Goal: Task Accomplishment & Management: Manage account settings

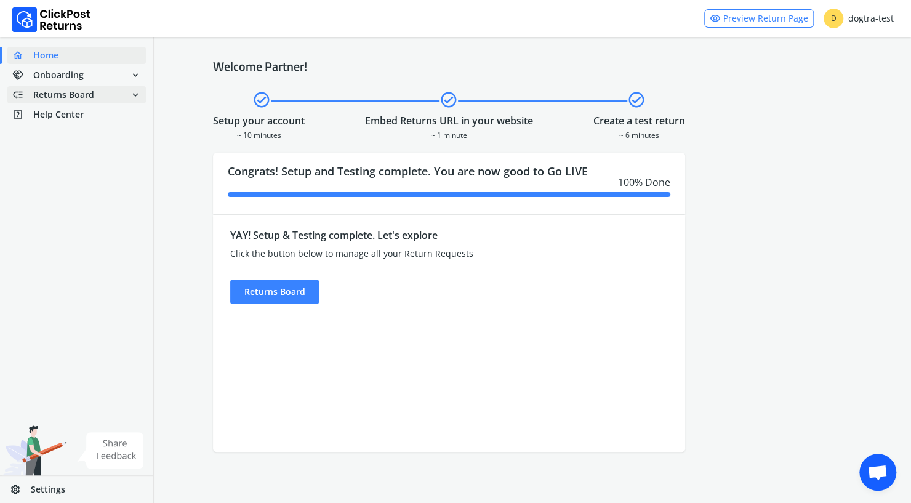
click at [84, 100] on span "Returns Board" at bounding box center [63, 95] width 61 height 12
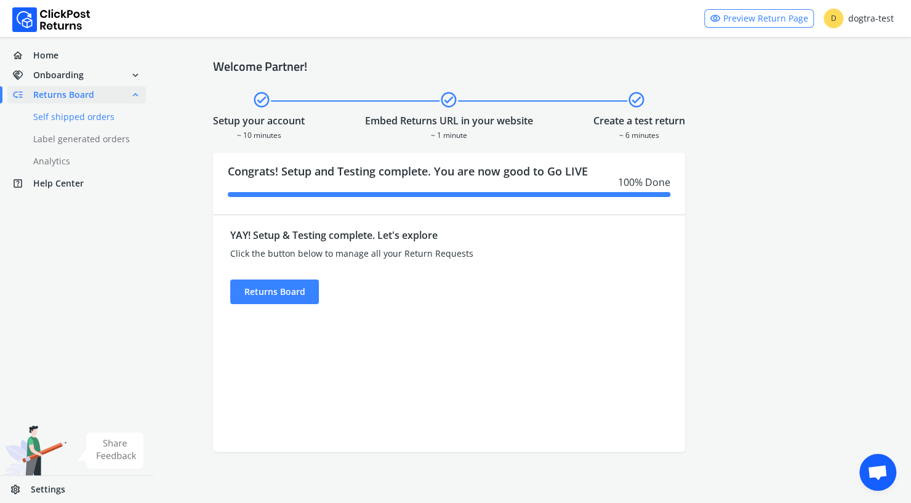
click at [76, 119] on link "done Self shipped orders" at bounding box center [83, 116] width 153 height 17
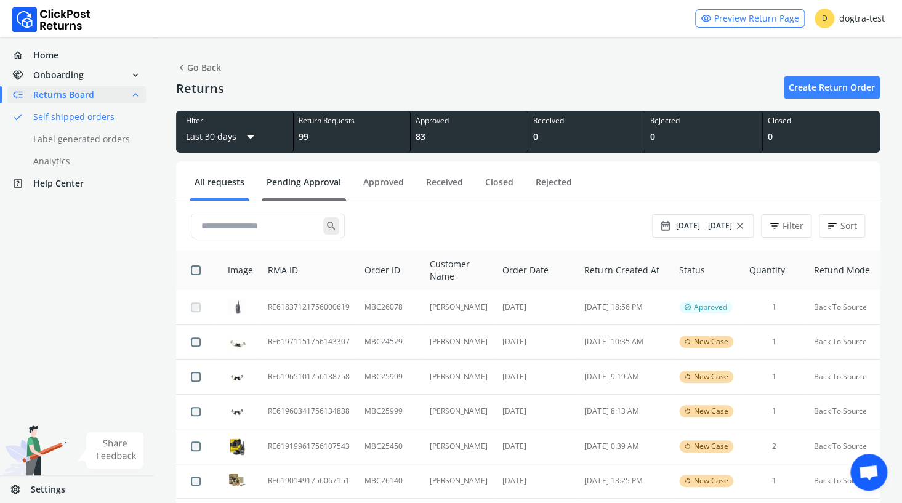
click at [309, 177] on link "Pending Approval" at bounding box center [304, 187] width 84 height 22
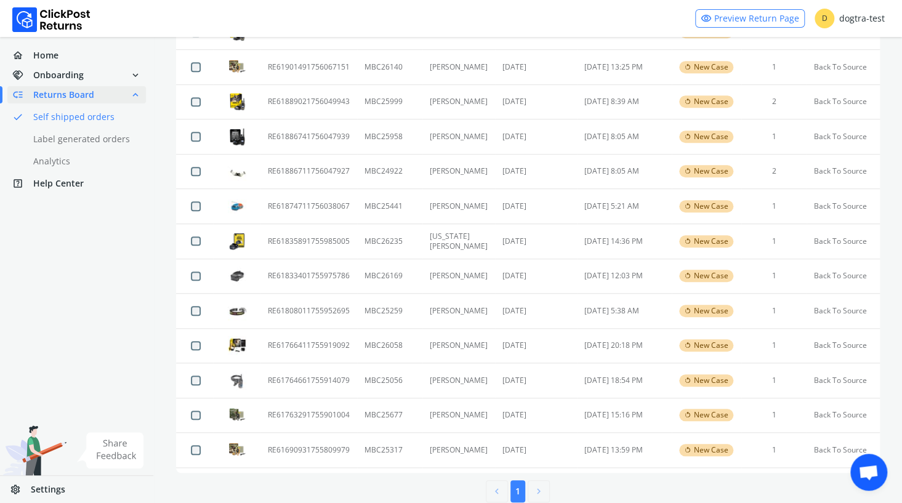
scroll to position [350, 0]
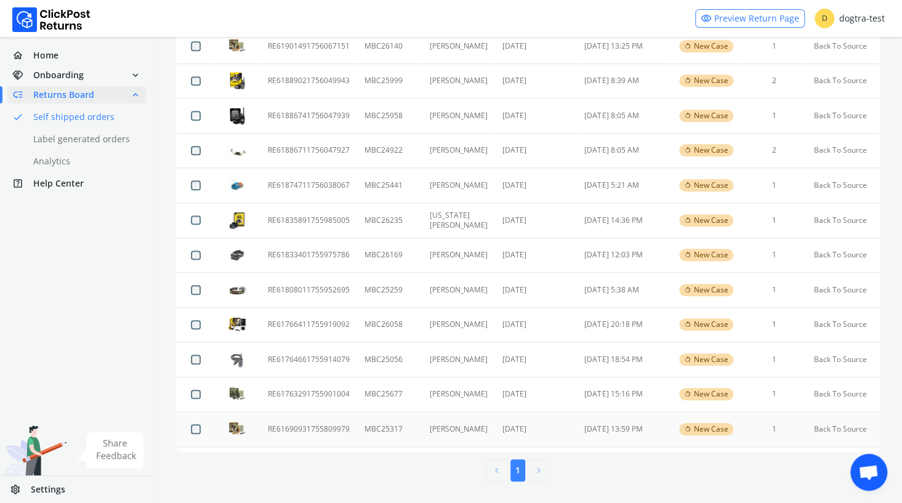
click at [327, 430] on td "RE61690931755809979" at bounding box center [308, 429] width 97 height 35
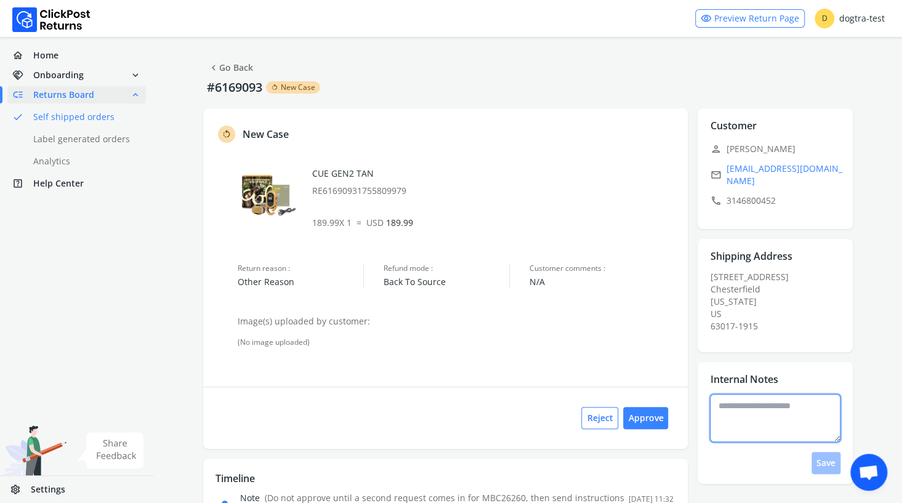
click at [755, 408] on textarea at bounding box center [775, 418] width 131 height 48
type textarea "**********"
click at [833, 452] on button "Save" at bounding box center [826, 463] width 29 height 22
click at [237, 68] on link "chevron_left Go Back" at bounding box center [230, 67] width 45 height 17
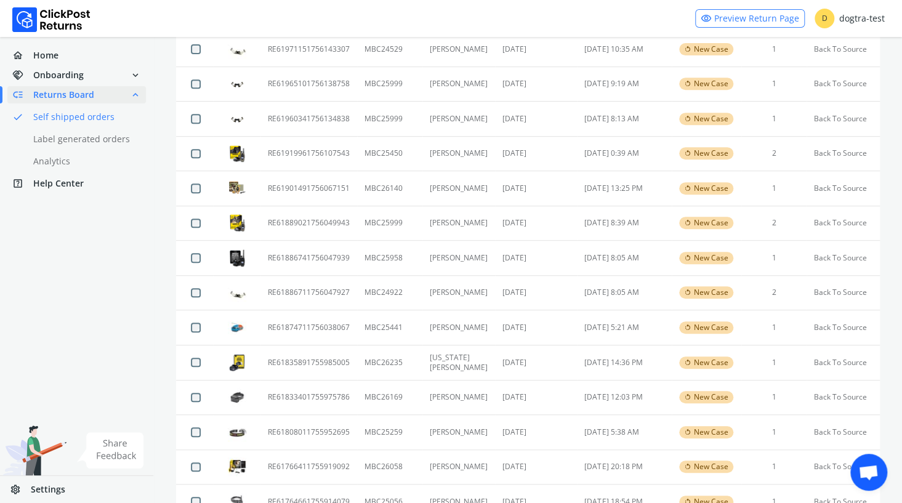
scroll to position [350, 0]
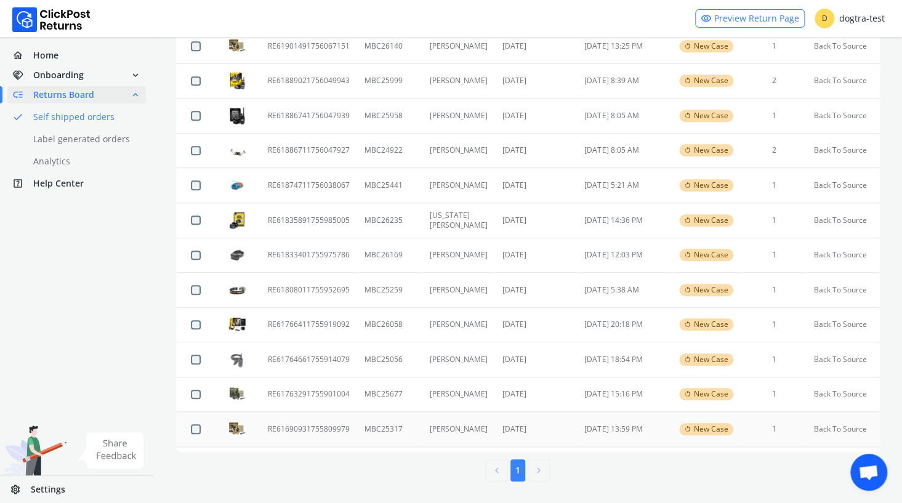
click at [305, 428] on td "RE61690931755809979" at bounding box center [308, 429] width 97 height 35
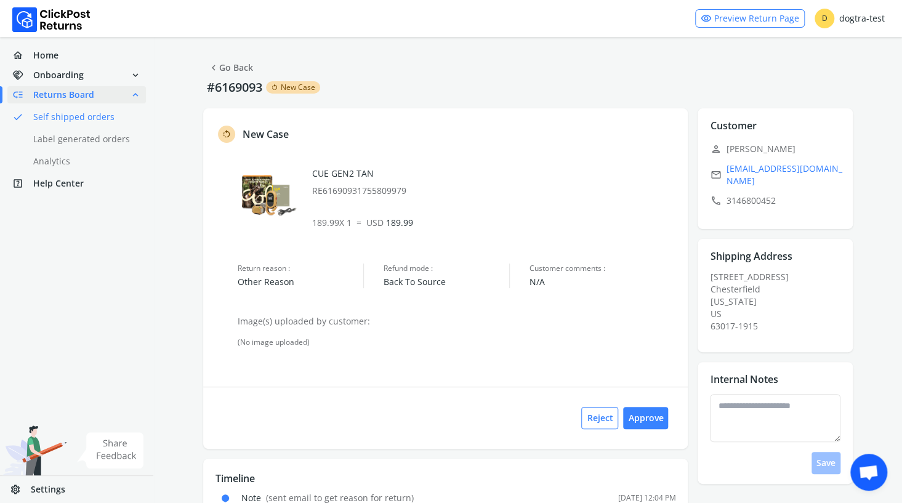
click at [220, 66] on link "chevron_left Go Back" at bounding box center [230, 67] width 45 height 17
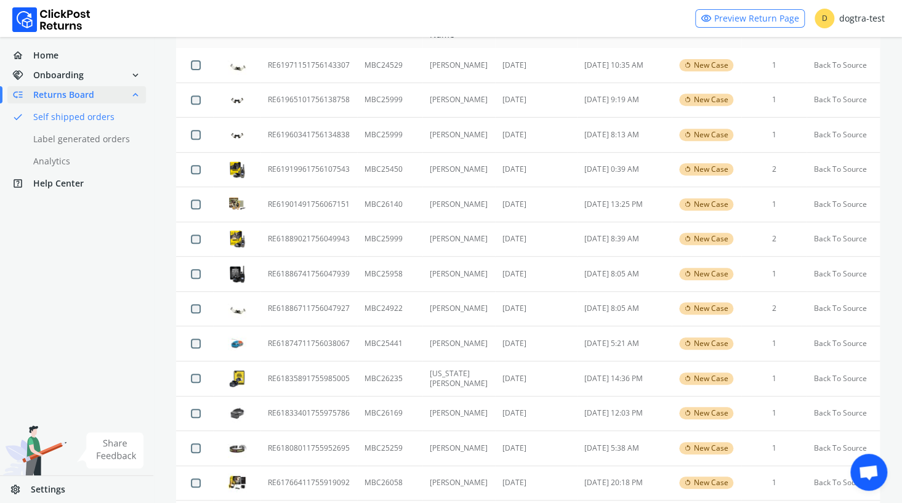
scroll to position [350, 0]
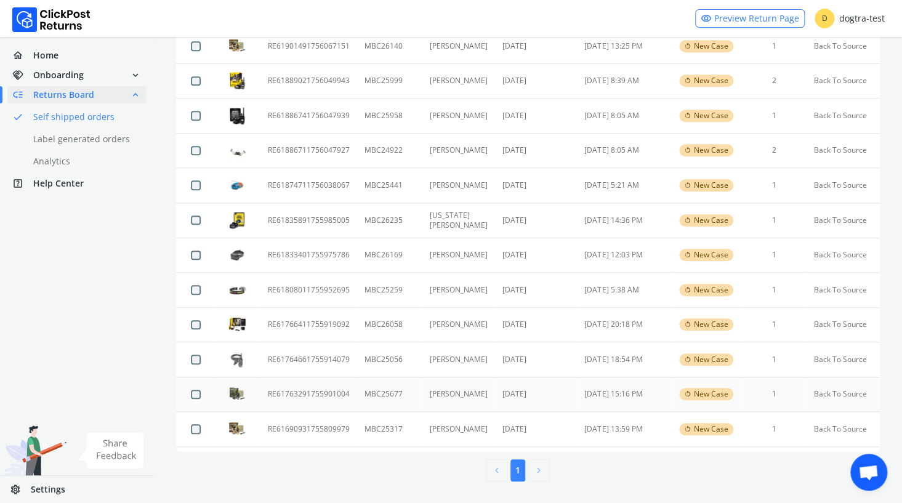
click at [320, 392] on td "RE61763291755901004" at bounding box center [308, 394] width 97 height 35
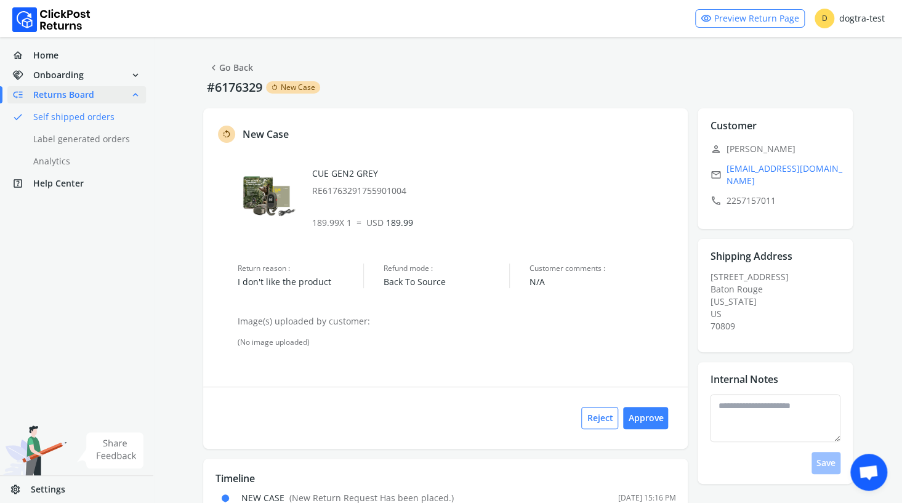
click at [227, 66] on link "chevron_left Go Back" at bounding box center [230, 67] width 45 height 17
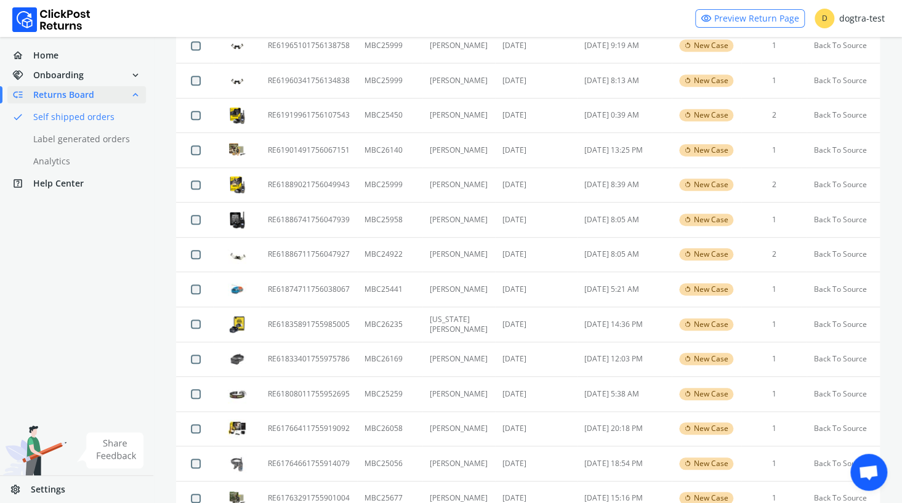
scroll to position [350, 0]
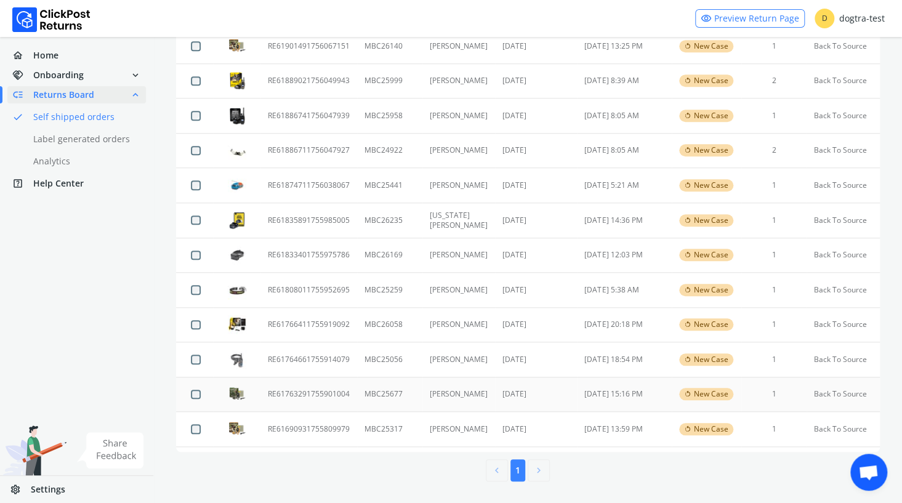
click at [299, 392] on td "RE61763291755901004" at bounding box center [308, 394] width 97 height 35
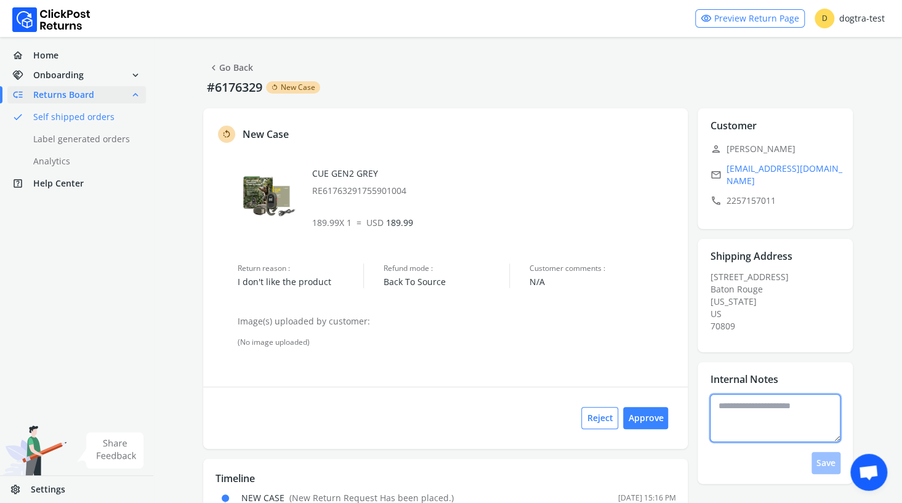
click at [773, 400] on textarea at bounding box center [775, 418] width 131 height 48
type textarea "**********"
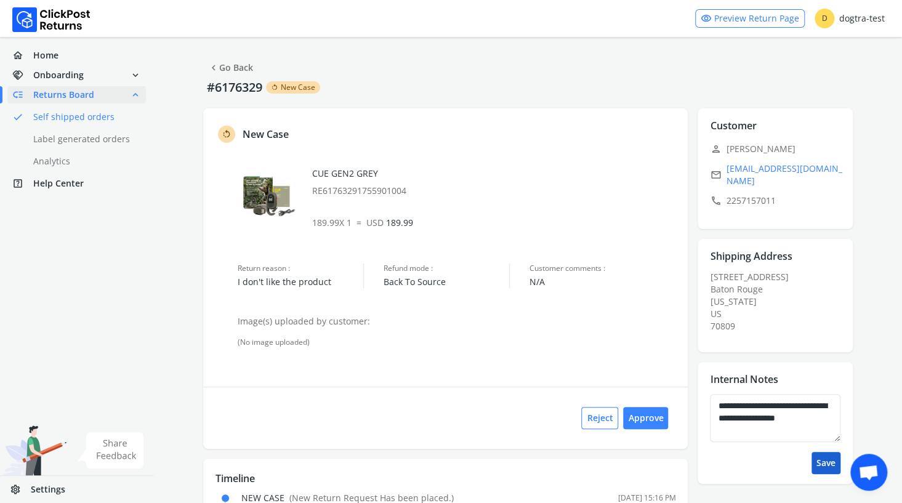
click at [828, 454] on button "Save" at bounding box center [826, 463] width 29 height 22
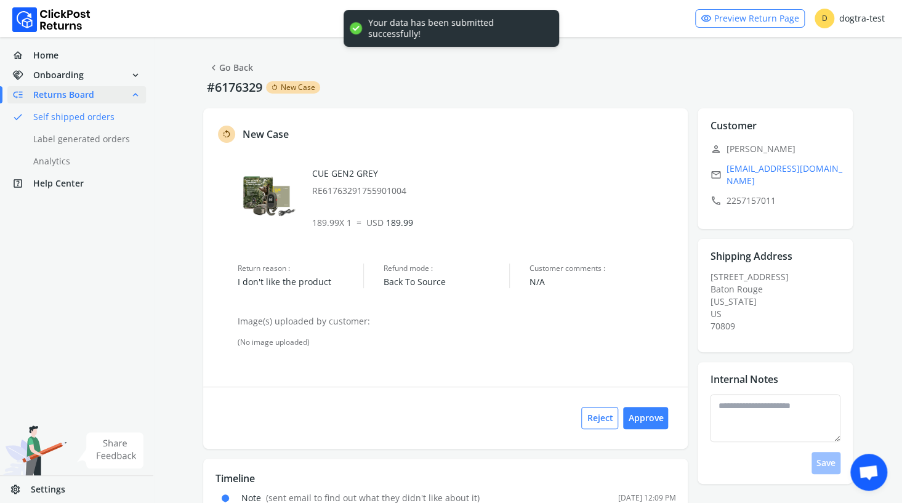
click at [230, 67] on link "chevron_left Go Back" at bounding box center [230, 67] width 45 height 17
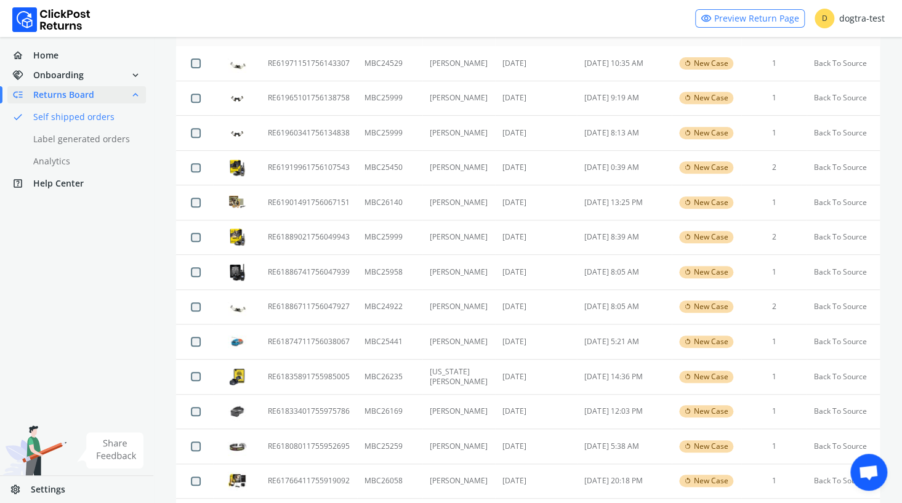
scroll to position [350, 0]
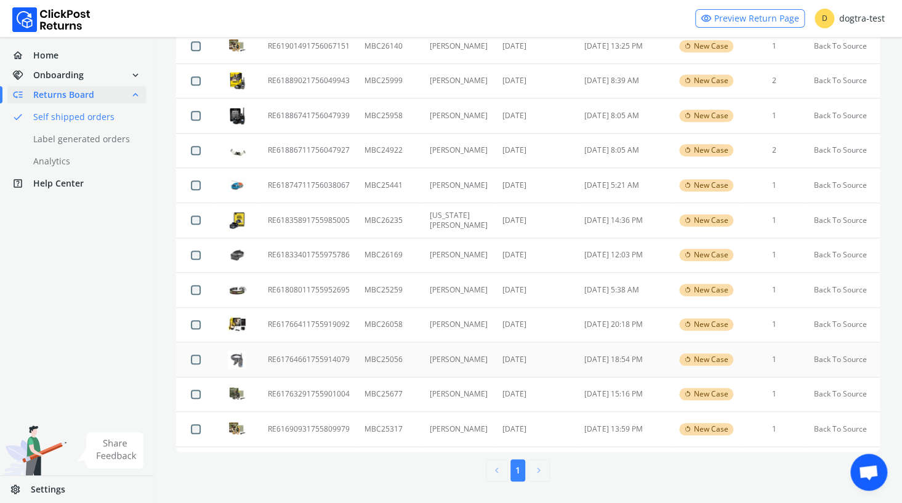
click at [291, 358] on td "RE61764661755914079" at bounding box center [308, 359] width 97 height 35
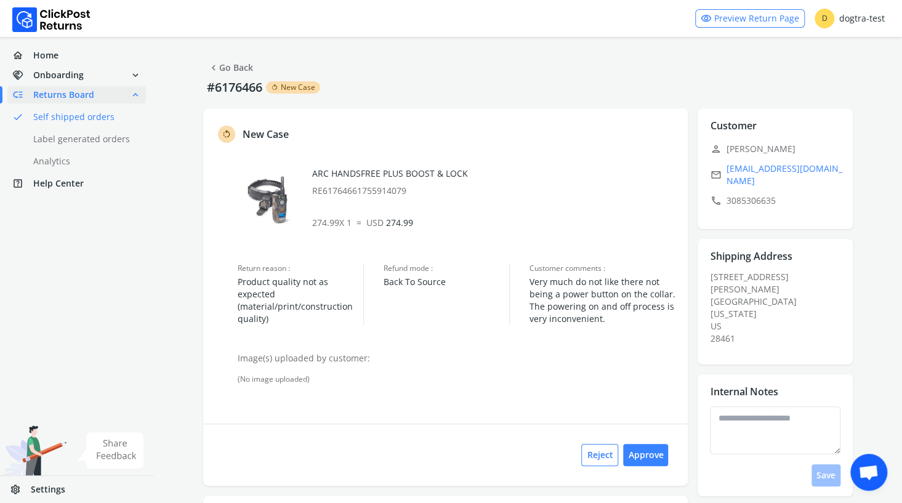
click at [232, 65] on link "chevron_left Go Back" at bounding box center [230, 67] width 45 height 17
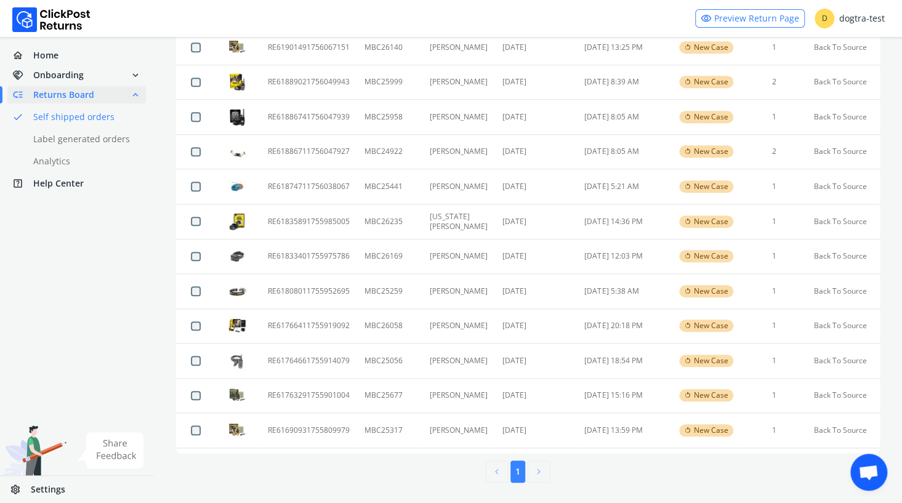
scroll to position [350, 0]
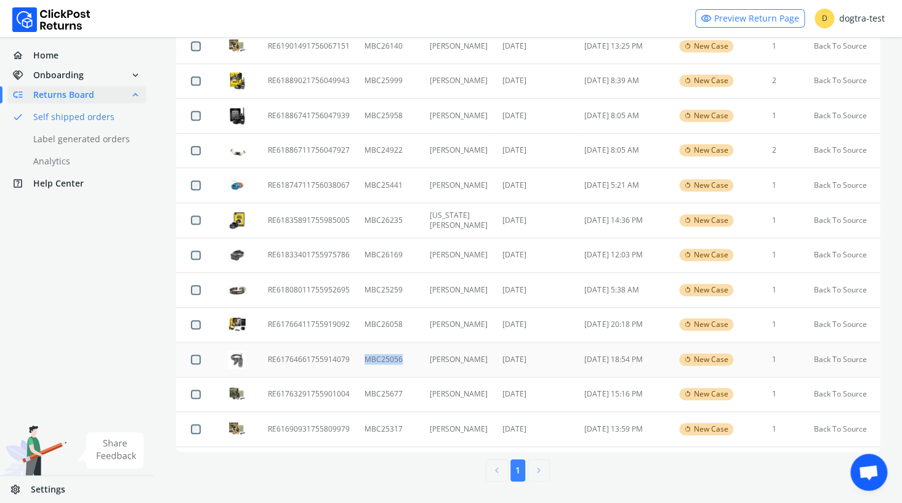
drag, startPoint x: 405, startPoint y: 358, endPoint x: 361, endPoint y: 359, distance: 43.7
click at [361, 359] on td "MBC25056" at bounding box center [389, 359] width 65 height 35
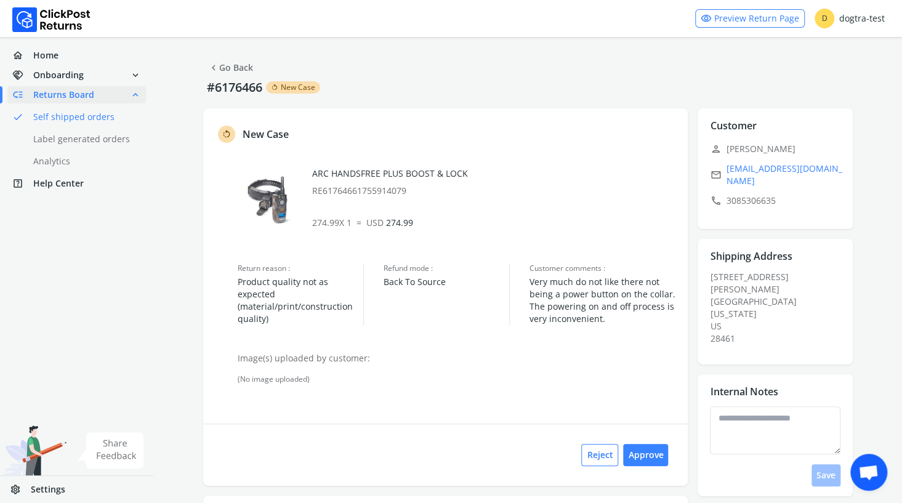
click at [236, 68] on link "chevron_left Go Back" at bounding box center [230, 67] width 45 height 17
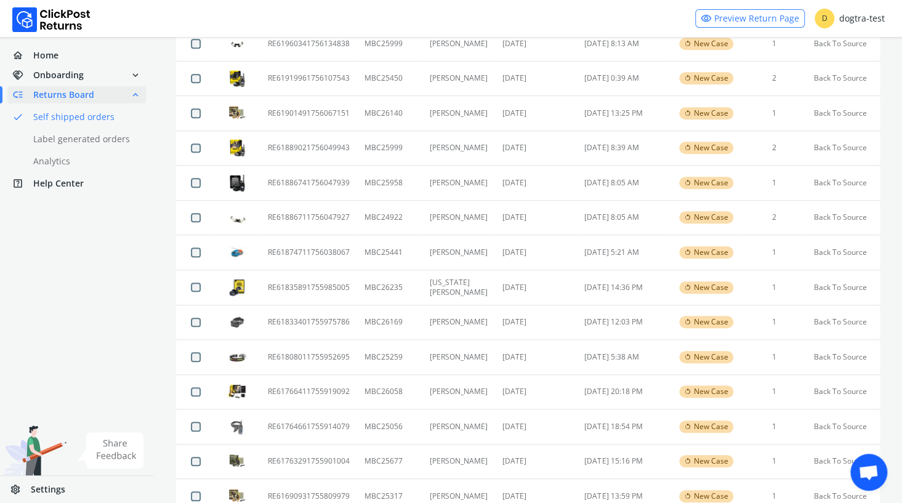
scroll to position [350, 0]
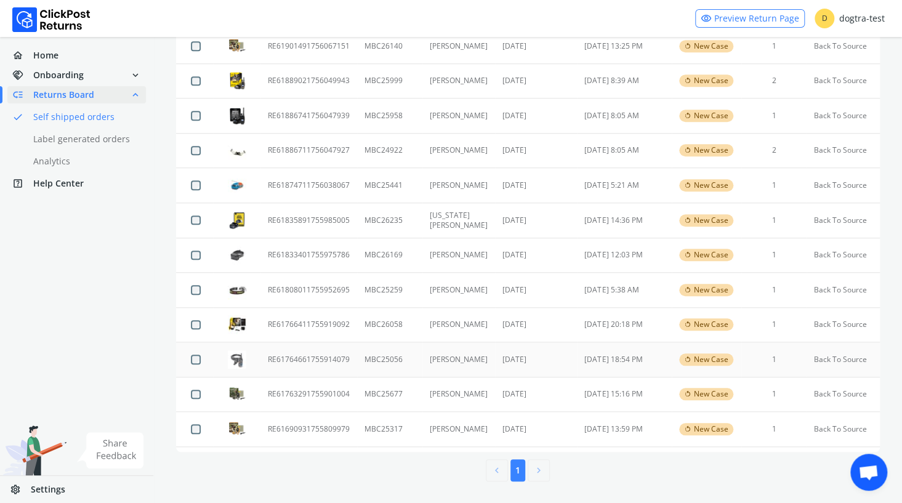
click at [324, 361] on td "RE61764661755914079" at bounding box center [308, 359] width 97 height 35
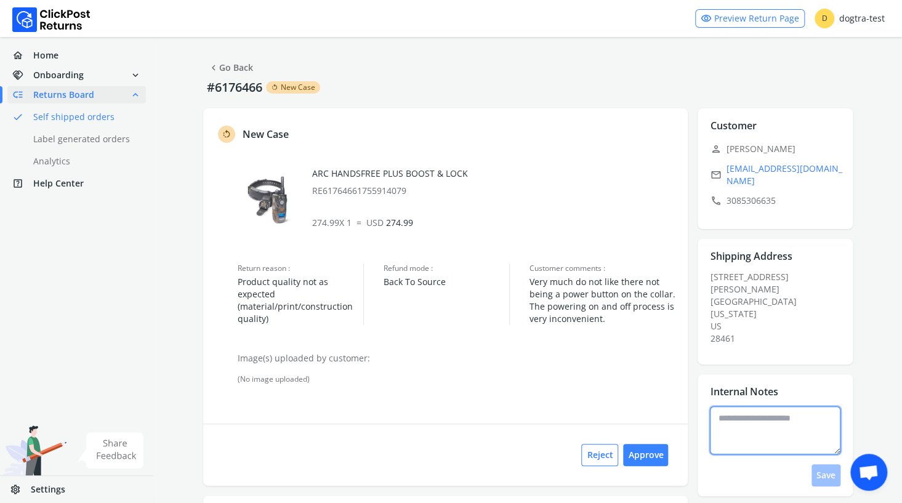
click at [762, 406] on textarea at bounding box center [775, 430] width 131 height 48
type textarea "**********"
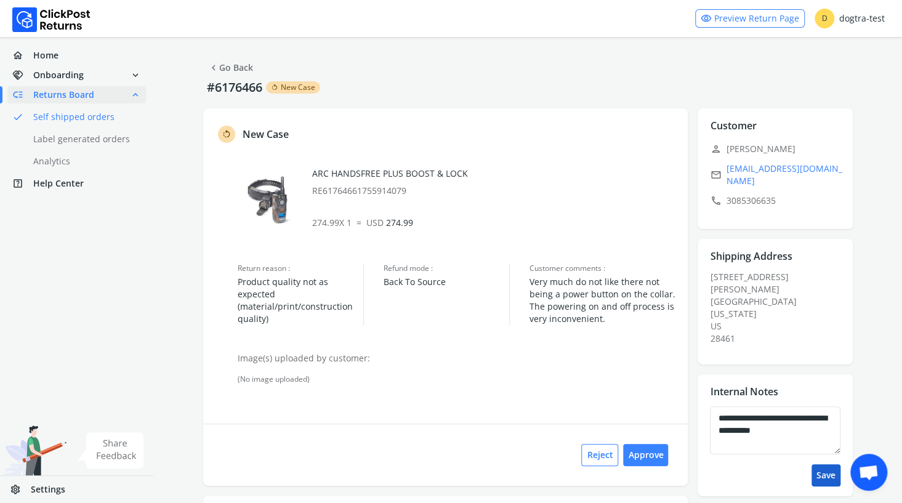
click at [823, 464] on button "Save" at bounding box center [826, 475] width 29 height 22
click at [225, 65] on link "chevron_left Go Back" at bounding box center [230, 67] width 45 height 17
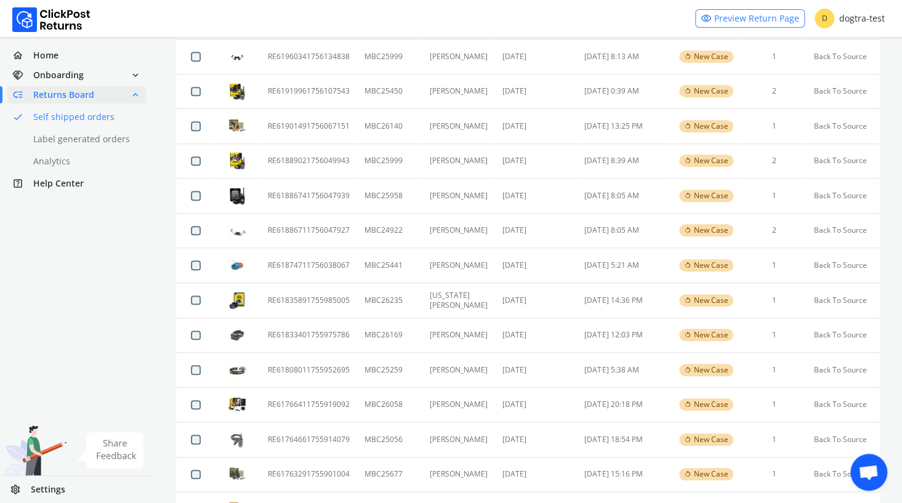
scroll to position [350, 0]
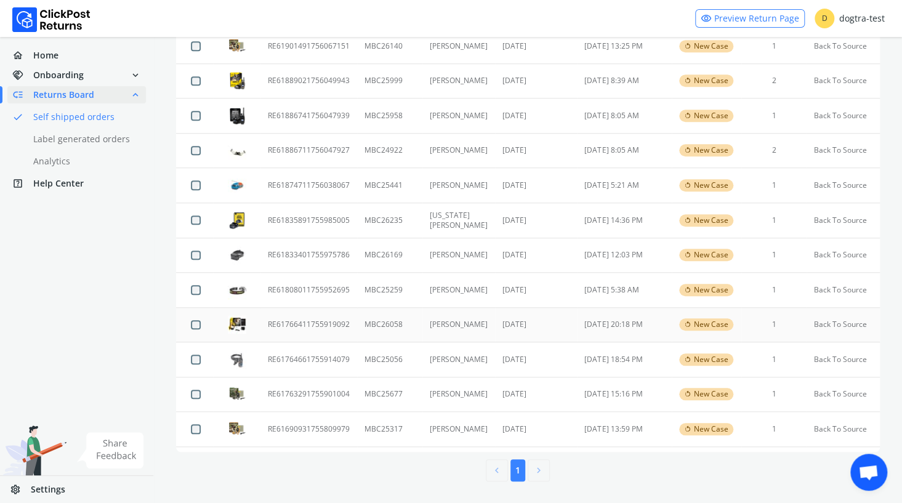
click at [297, 321] on td "RE61766411755919092" at bounding box center [308, 324] width 97 height 35
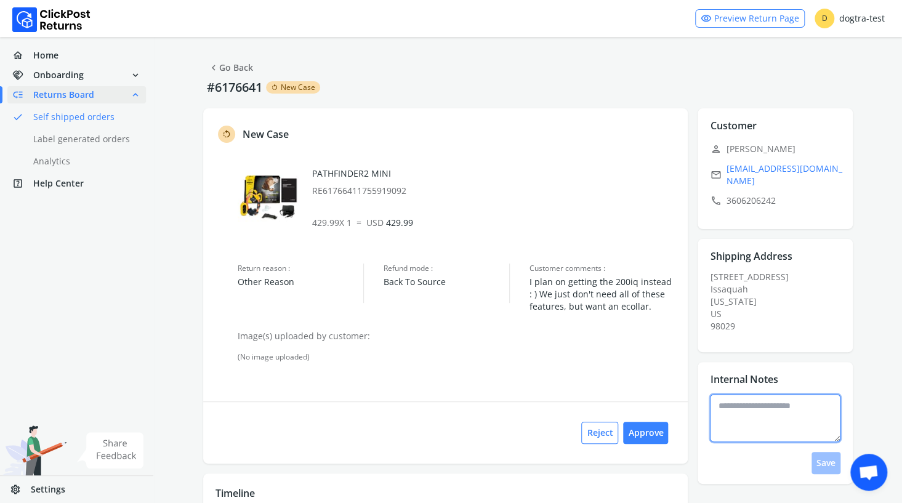
click at [746, 413] on textarea at bounding box center [775, 418] width 131 height 48
type textarea "**********"
click at [824, 459] on button "Save" at bounding box center [826, 463] width 29 height 22
click at [654, 434] on button "Approve" at bounding box center [645, 433] width 45 height 22
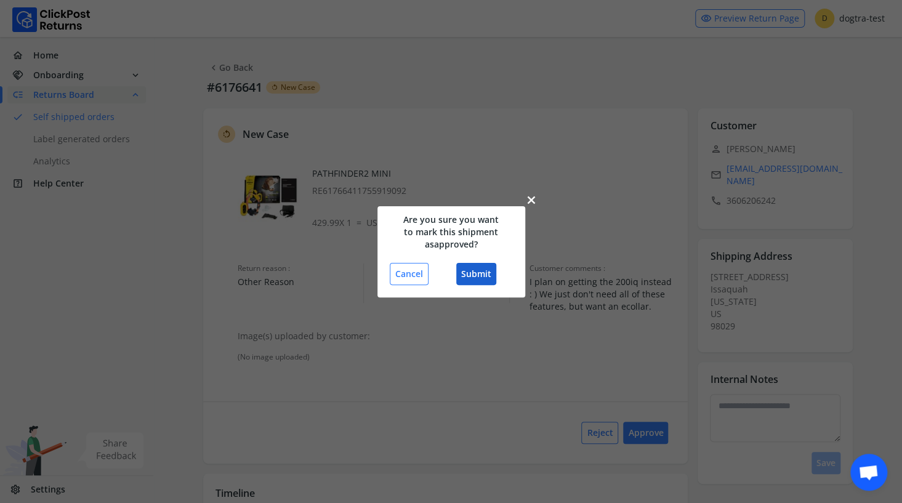
click at [476, 275] on button "Submit" at bounding box center [476, 274] width 40 height 22
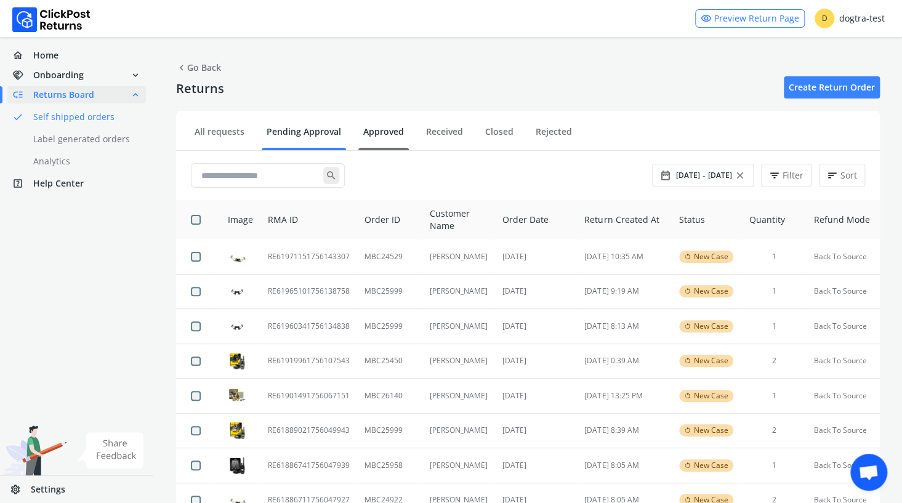
click at [375, 133] on link "Approved" at bounding box center [383, 137] width 50 height 22
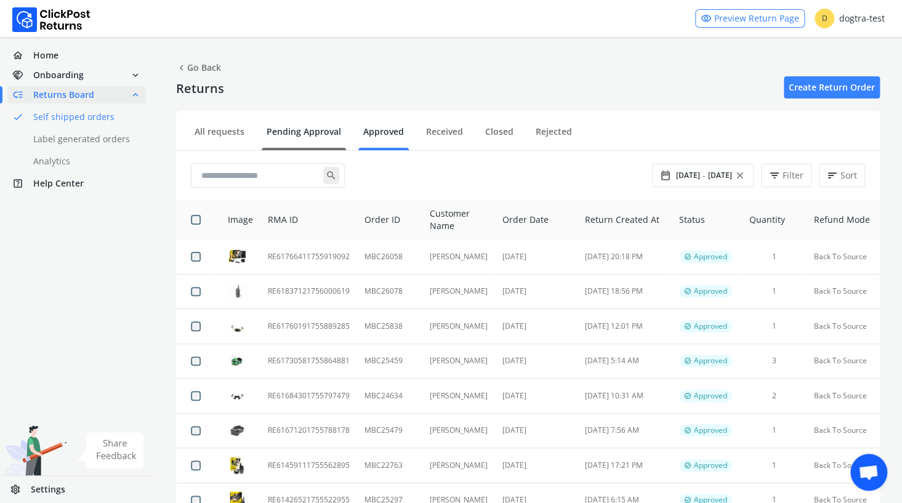
click at [296, 131] on link "Pending Approval" at bounding box center [304, 137] width 84 height 22
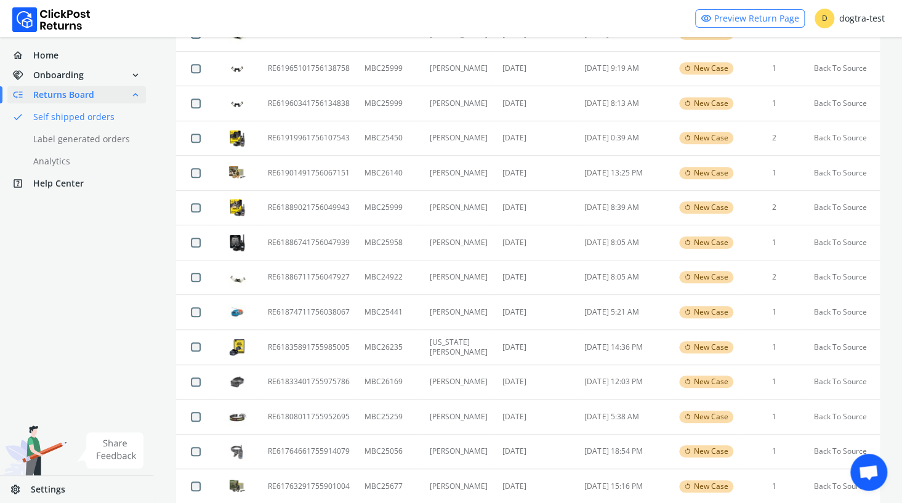
scroll to position [315, 0]
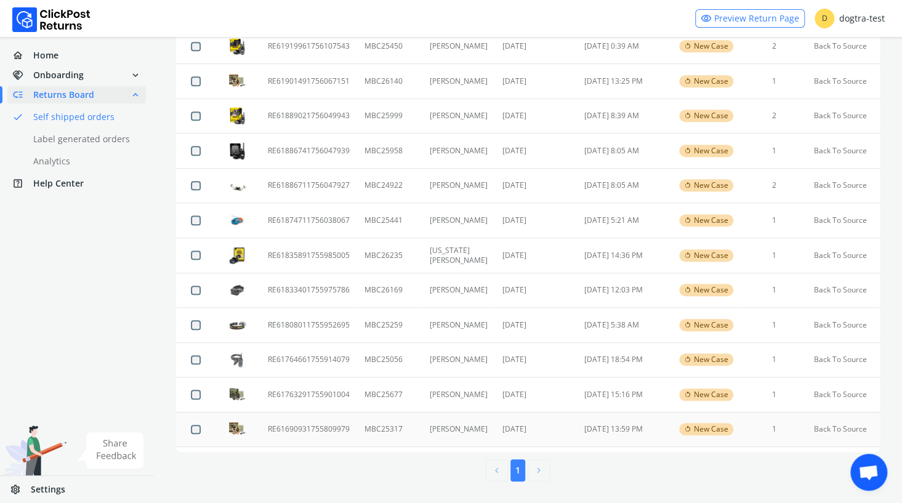
click at [299, 428] on td "RE61690931755809979" at bounding box center [308, 429] width 97 height 35
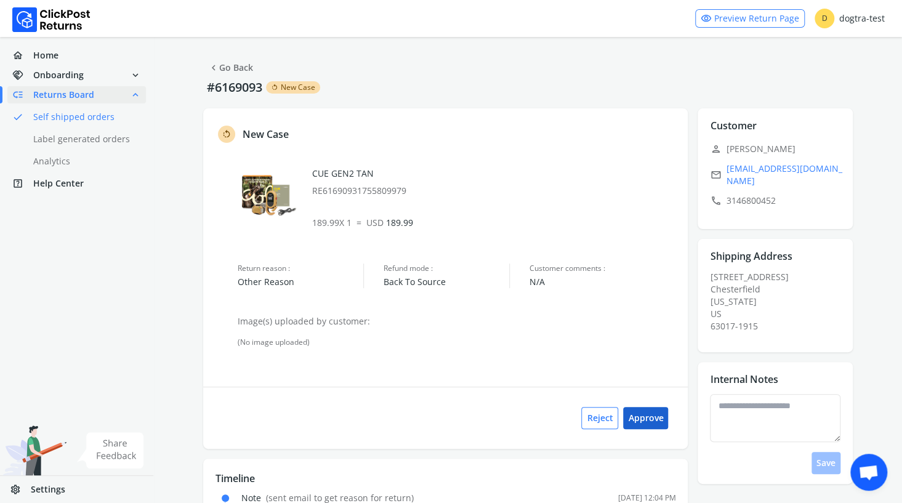
click at [649, 417] on button "Approve" at bounding box center [645, 418] width 45 height 22
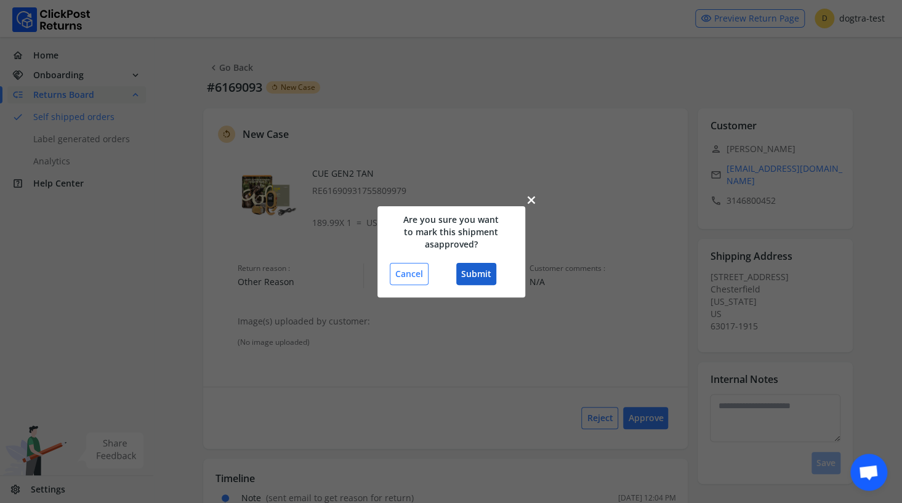
click at [475, 273] on button "Submit" at bounding box center [476, 274] width 40 height 22
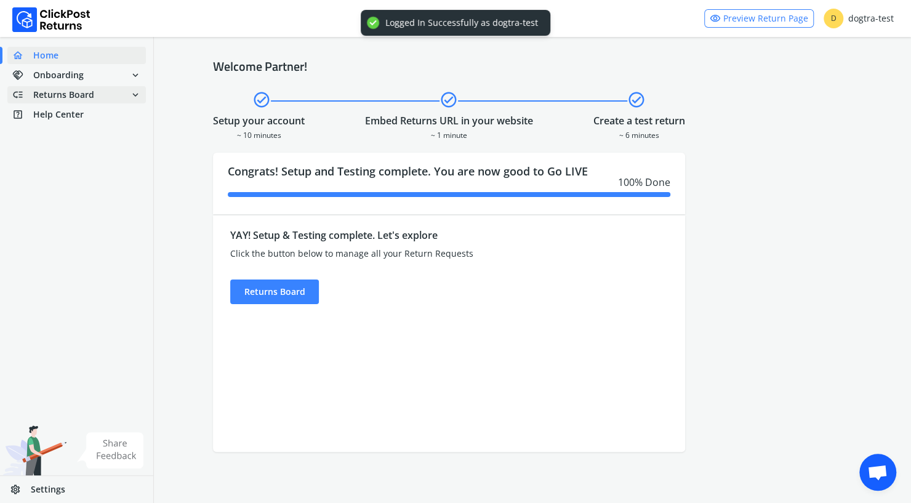
click at [67, 92] on span "Returns Board" at bounding box center [63, 95] width 61 height 12
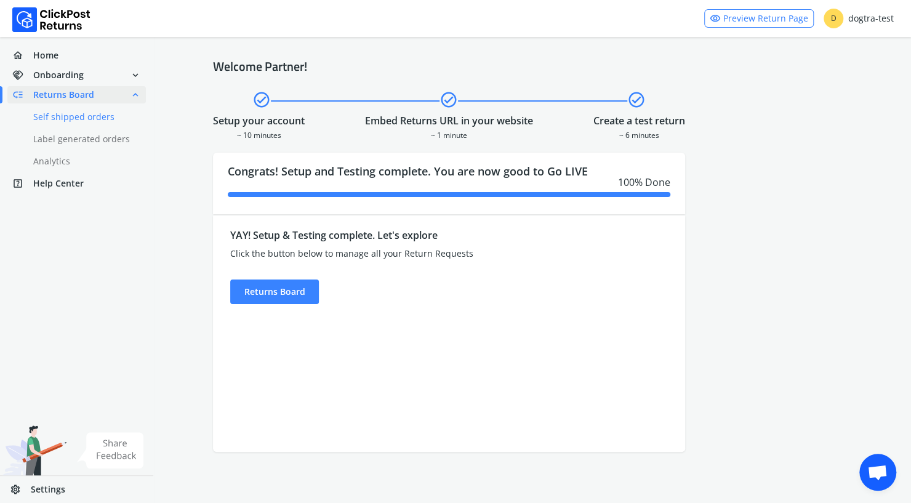
click at [67, 115] on link "done Self shipped orders" at bounding box center [83, 116] width 153 height 17
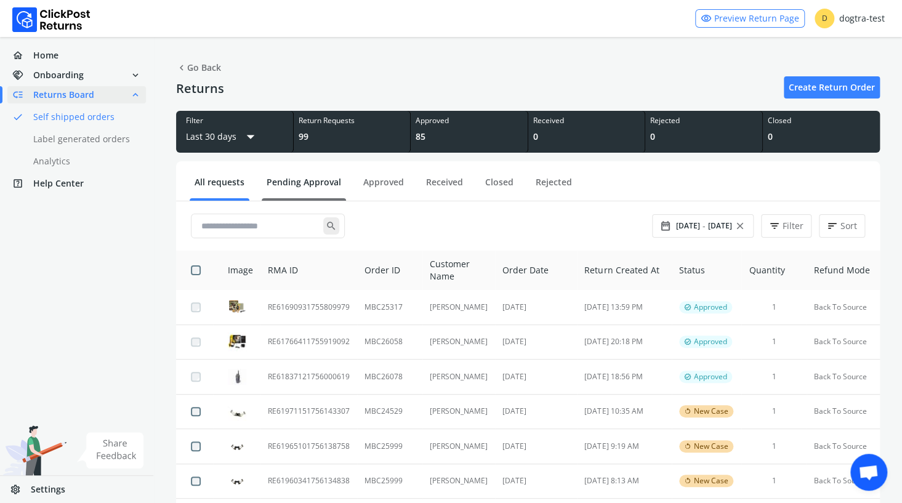
click at [297, 182] on link "Pending Approval" at bounding box center [304, 187] width 84 height 22
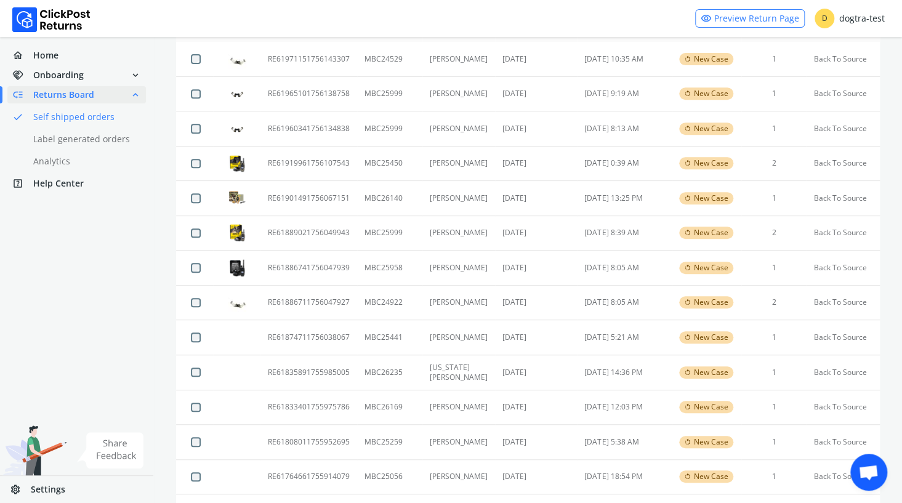
scroll to position [280, 0]
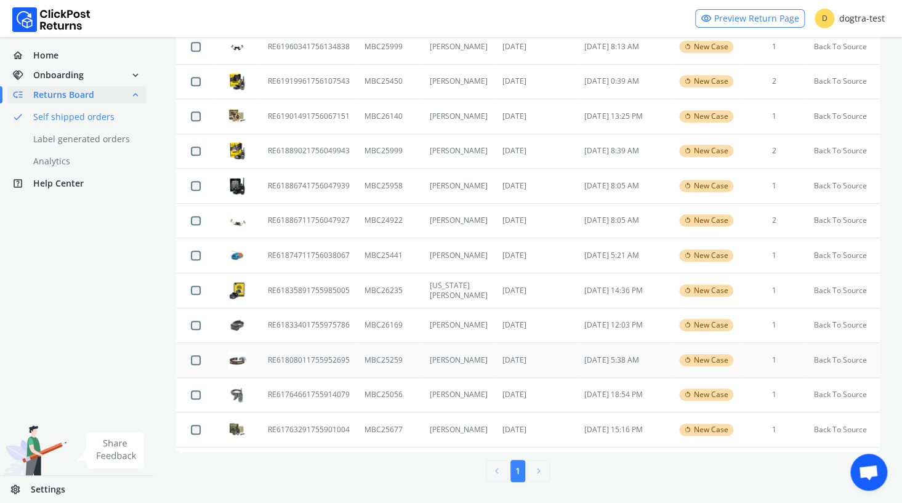
click at [320, 357] on td "RE61808011755952695" at bounding box center [308, 360] width 97 height 35
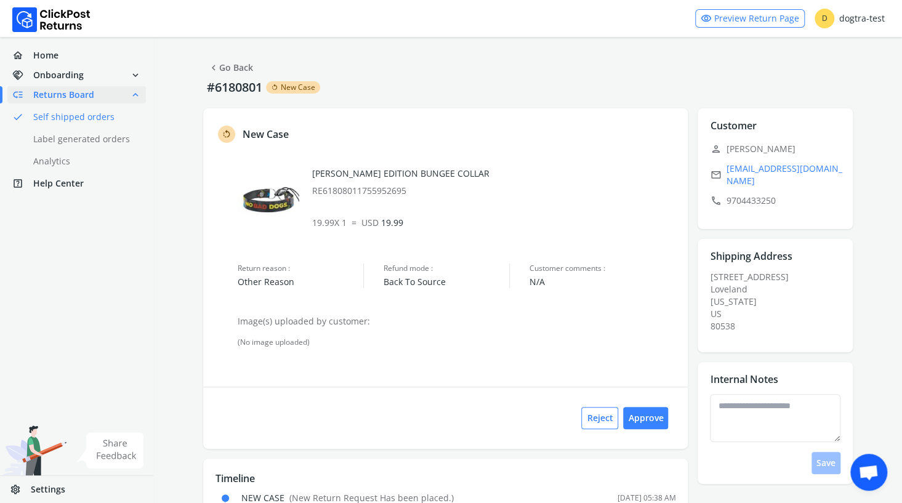
scroll to position [33, 0]
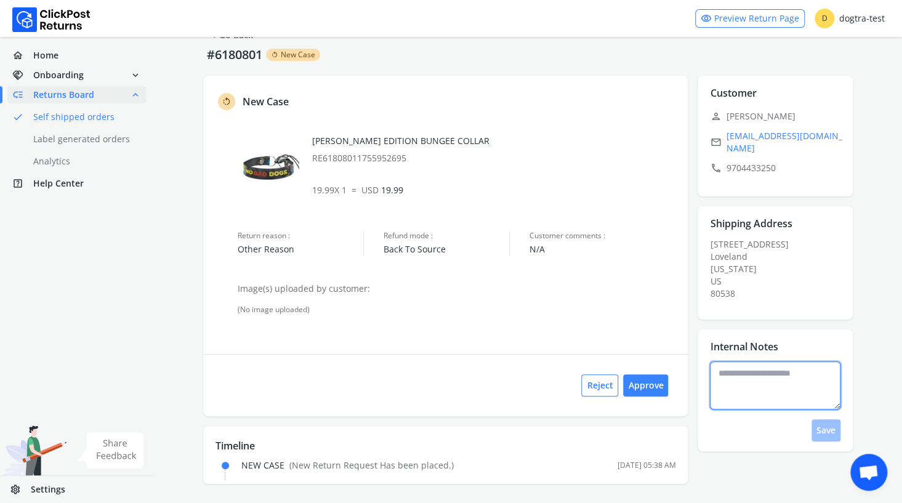
click at [736, 368] on textarea at bounding box center [775, 385] width 131 height 48
type textarea "**********"
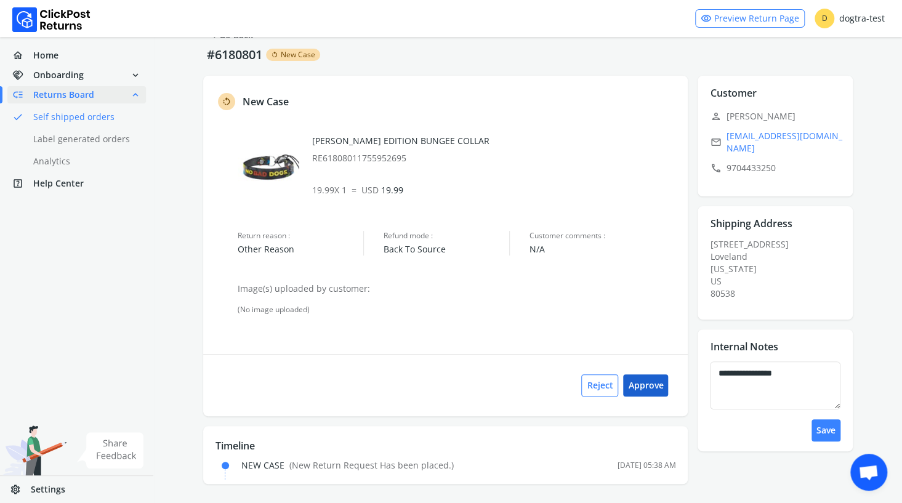
click at [647, 387] on button "Approve" at bounding box center [645, 385] width 45 height 22
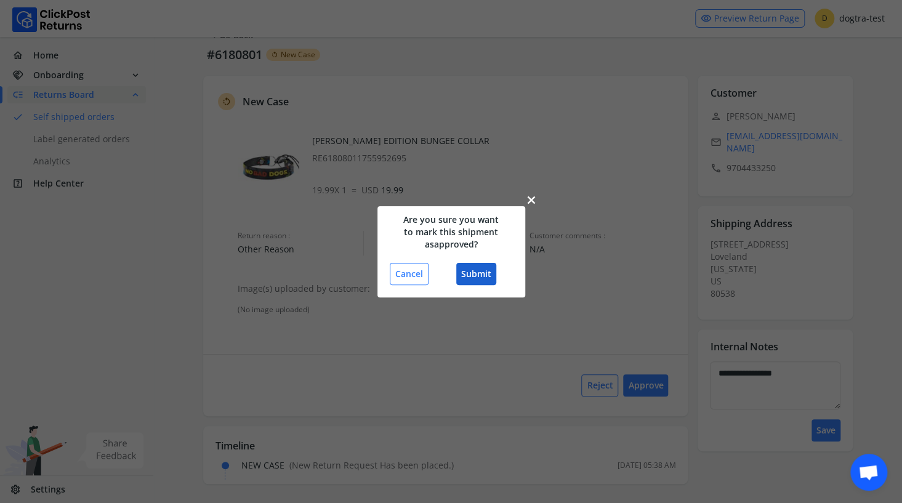
click at [475, 276] on button "Submit" at bounding box center [476, 274] width 40 height 22
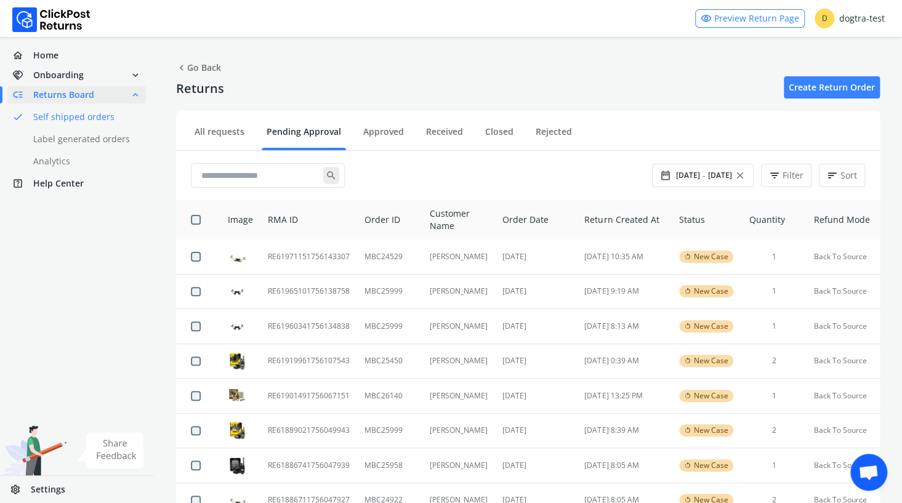
drag, startPoint x: 798, startPoint y: 137, endPoint x: 654, endPoint y: 65, distance: 161.1
click at [654, 65] on div "chevron_left Go Back Returns Create Return Order Filter Last 30 days arrow_drop…" at bounding box center [528, 393] width 748 height 712
click at [393, 129] on link "Approved" at bounding box center [383, 137] width 50 height 22
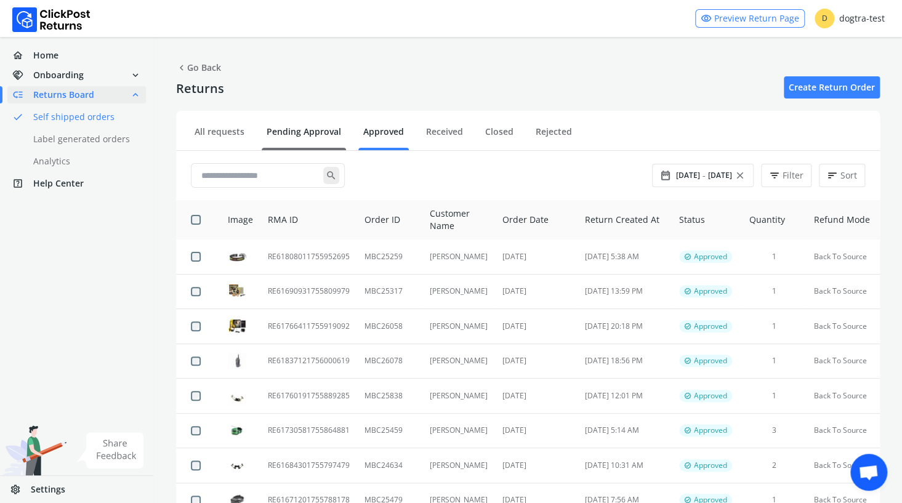
click at [296, 130] on link "Pending Approval" at bounding box center [304, 137] width 84 height 22
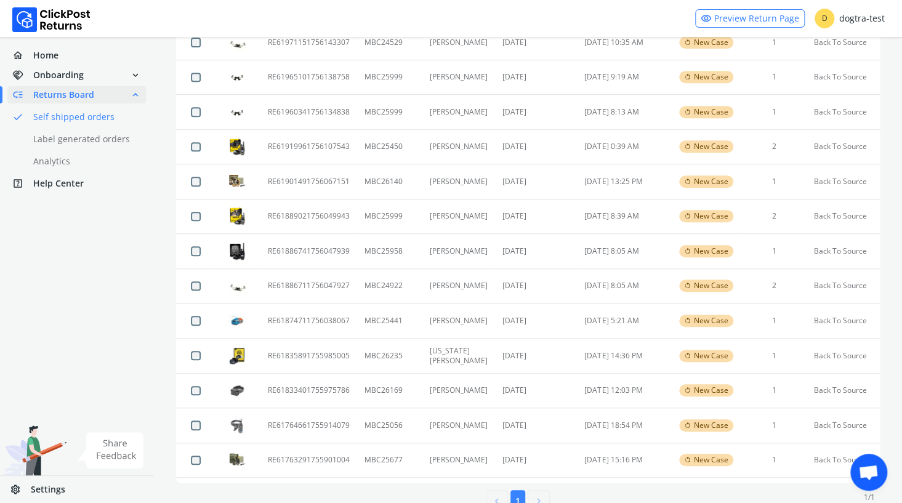
scroll to position [245, 0]
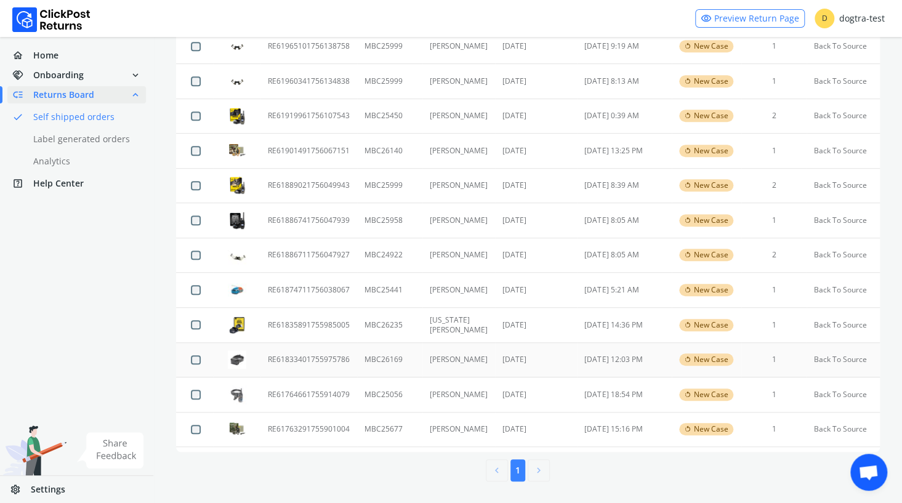
click at [336, 355] on td "RE61833401755975786" at bounding box center [308, 359] width 97 height 35
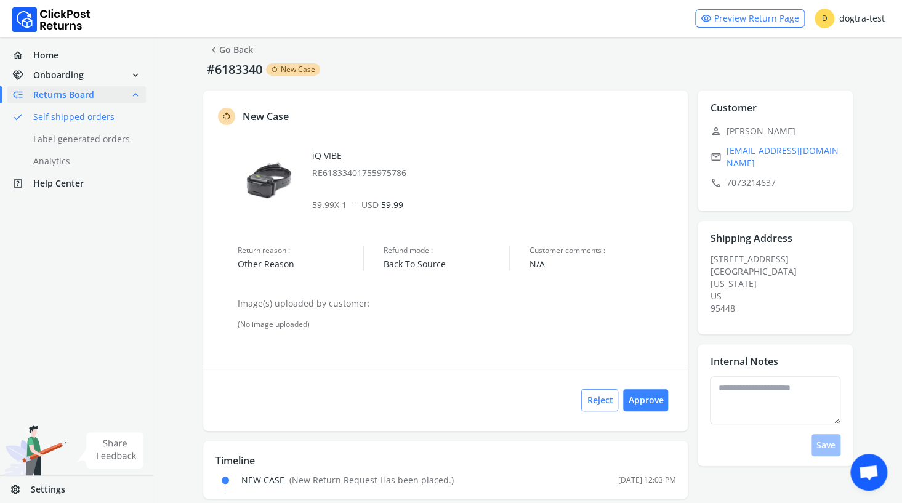
scroll to position [17, 0]
click at [238, 50] on link "chevron_left Go Back" at bounding box center [230, 50] width 45 height 17
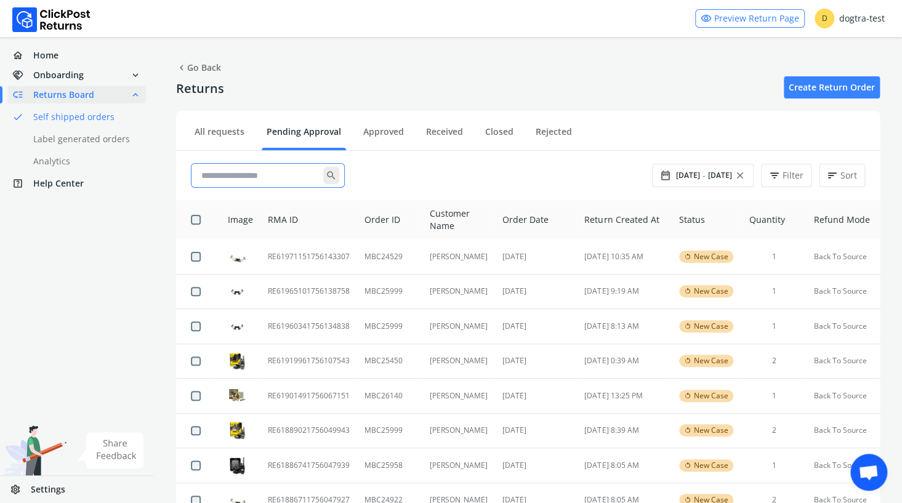
click at [208, 172] on input "text" at bounding box center [259, 175] width 127 height 22
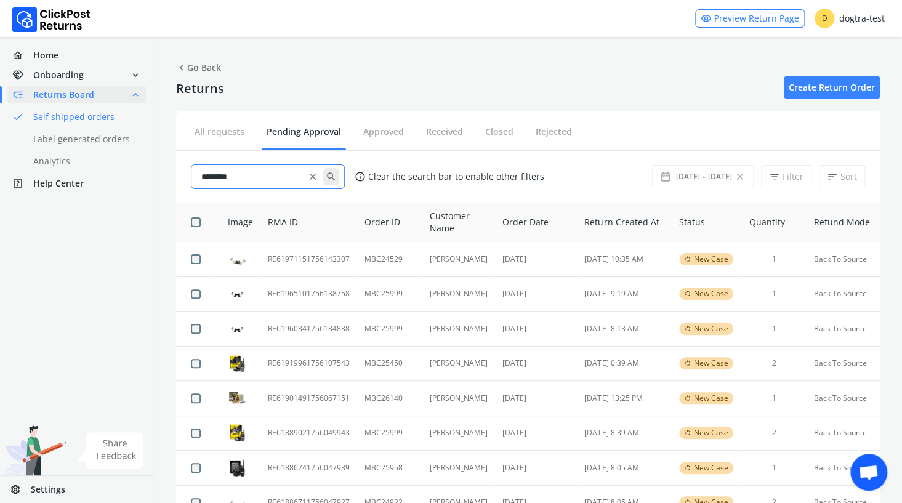
type input "********"
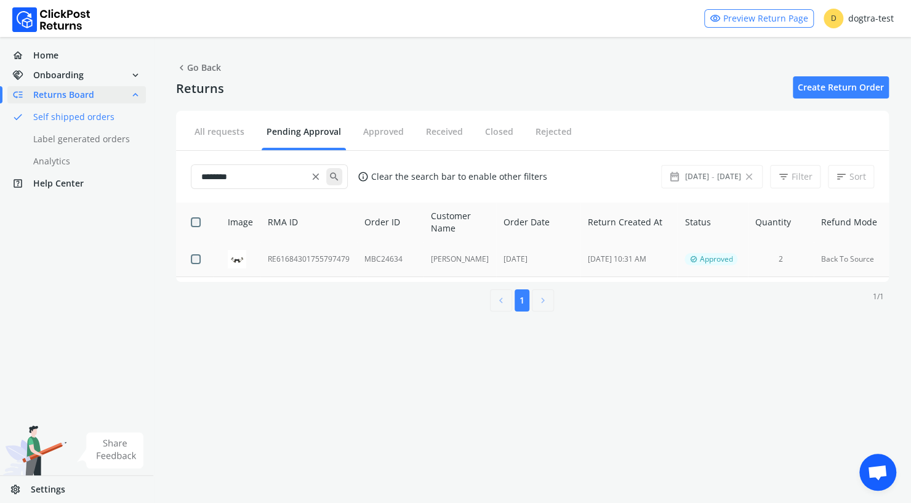
click at [275, 257] on td "RE61684301755797479" at bounding box center [308, 259] width 97 height 34
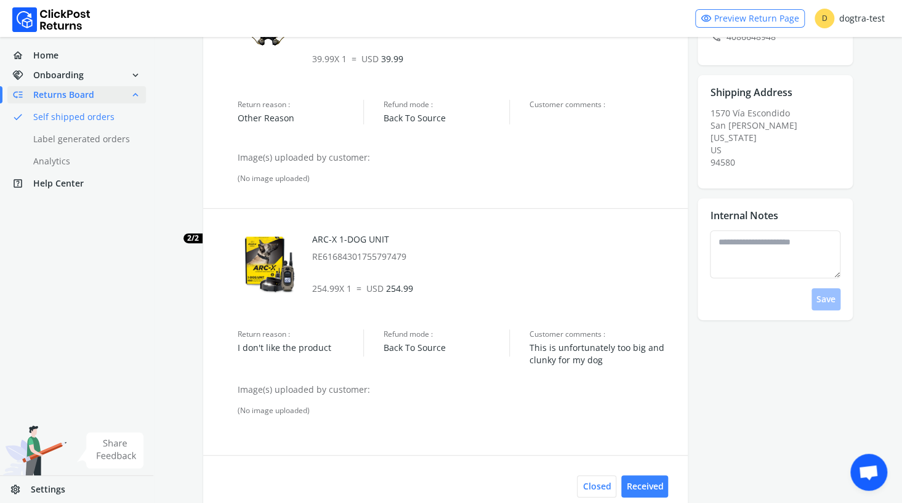
scroll to position [168, 0]
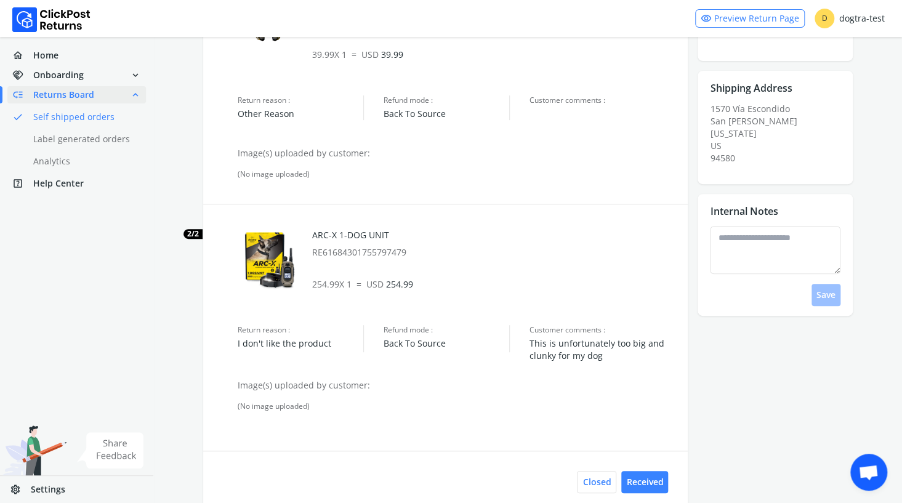
click at [66, 94] on span "Returns Board" at bounding box center [63, 95] width 61 height 12
click at [41, 55] on span "Home" at bounding box center [45, 55] width 25 height 12
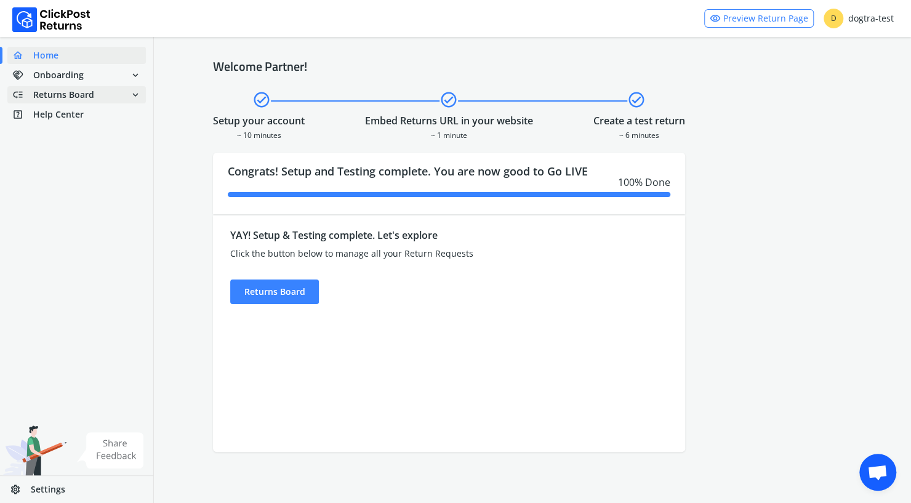
click at [55, 97] on span "Returns Board" at bounding box center [63, 95] width 61 height 12
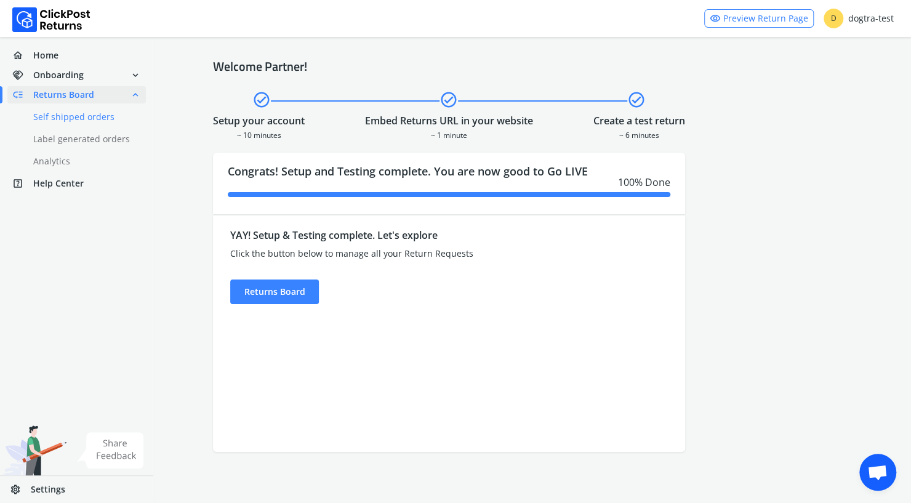
click at [58, 119] on link "done Self shipped orders" at bounding box center [83, 116] width 153 height 17
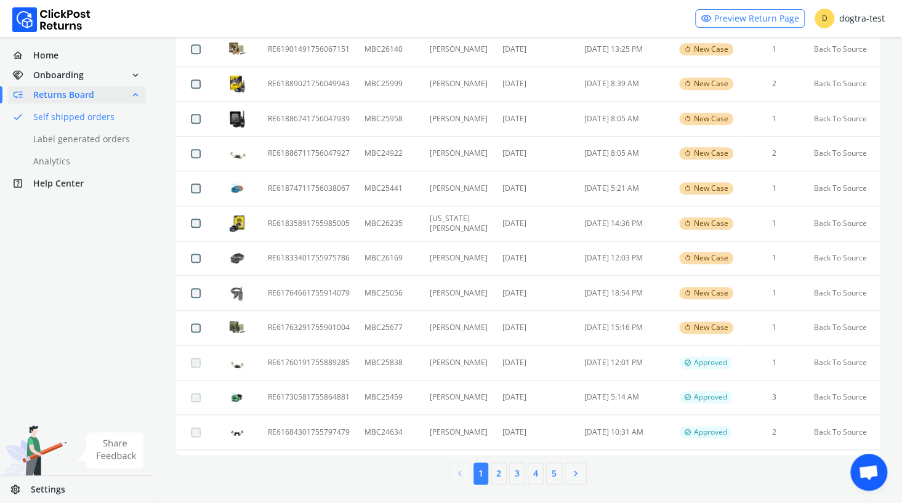
scroll to position [539, 0]
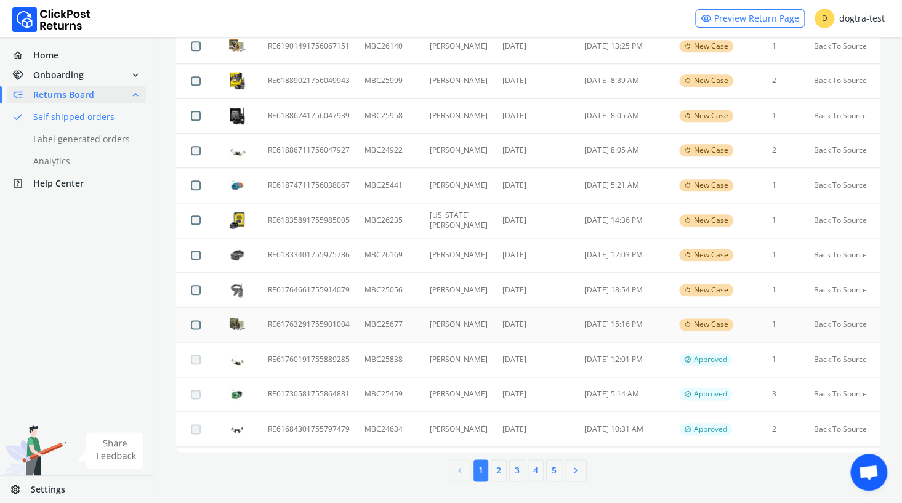
click at [284, 323] on td "RE61763291755901004" at bounding box center [308, 324] width 97 height 35
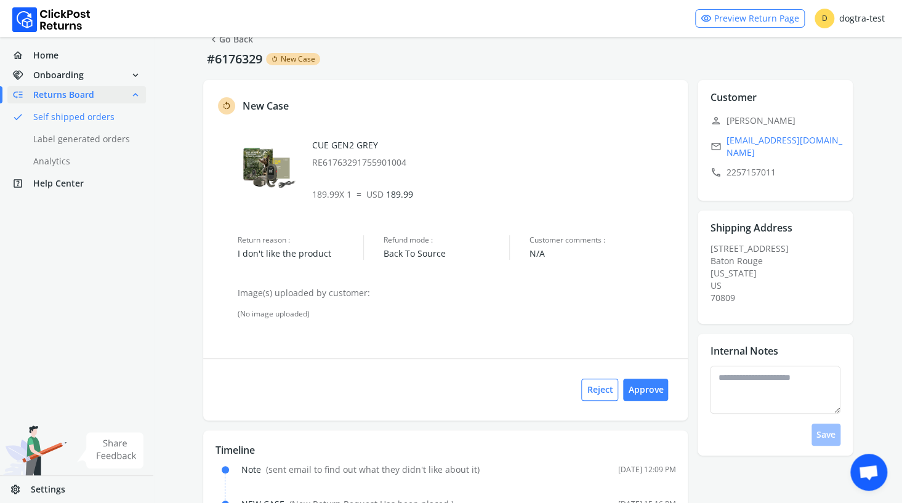
scroll to position [28, 0]
click at [739, 373] on textarea at bounding box center [775, 390] width 131 height 48
type textarea "**********"
click at [831, 428] on button "Save" at bounding box center [826, 435] width 29 height 22
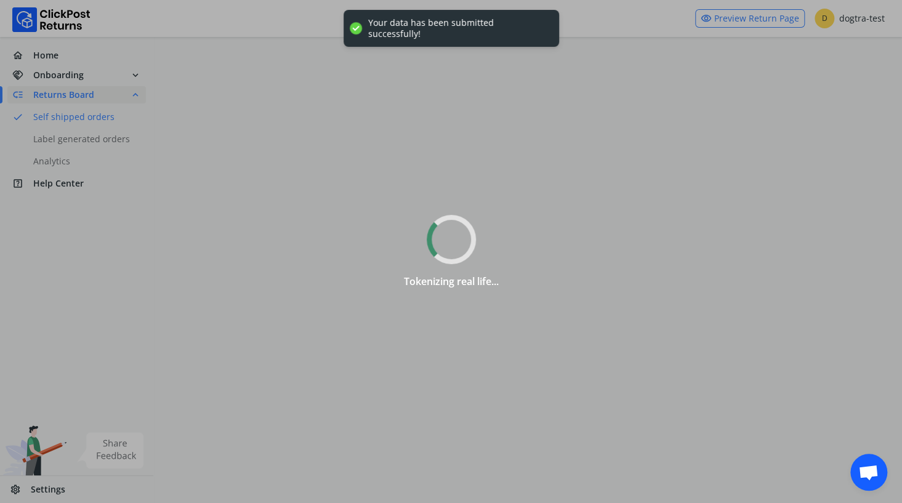
scroll to position [0, 0]
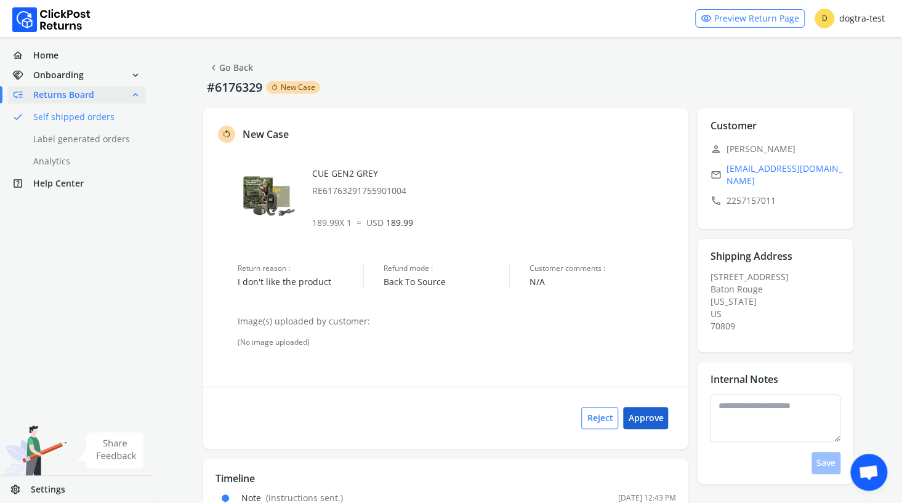
click at [651, 423] on button "Approve" at bounding box center [645, 418] width 45 height 22
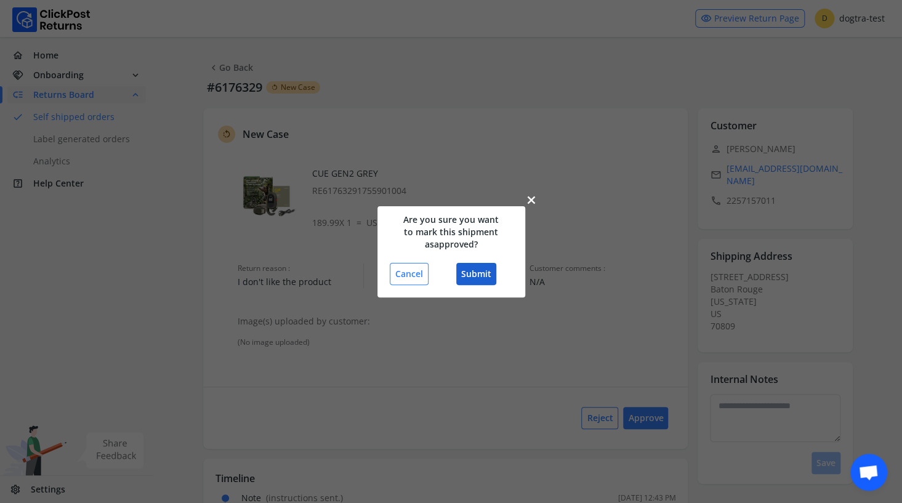
click at [484, 275] on button "Submit" at bounding box center [476, 274] width 40 height 22
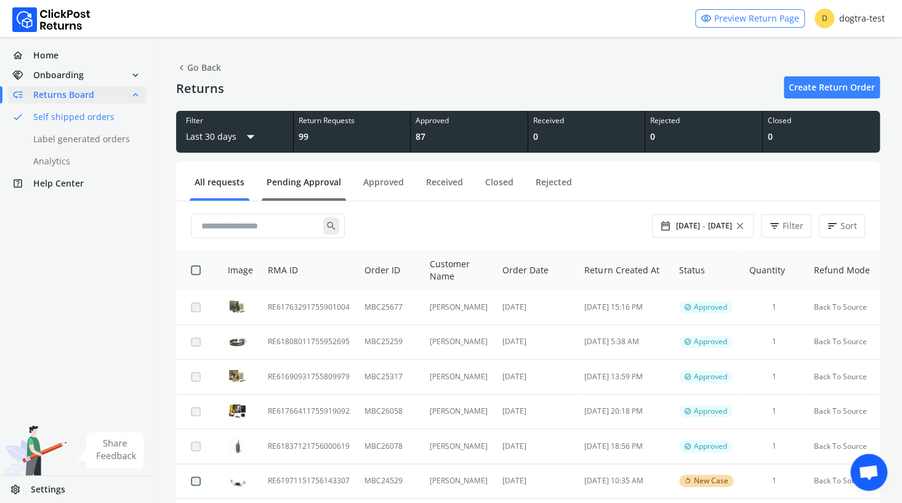
click at [291, 181] on link "Pending Approval" at bounding box center [304, 187] width 84 height 22
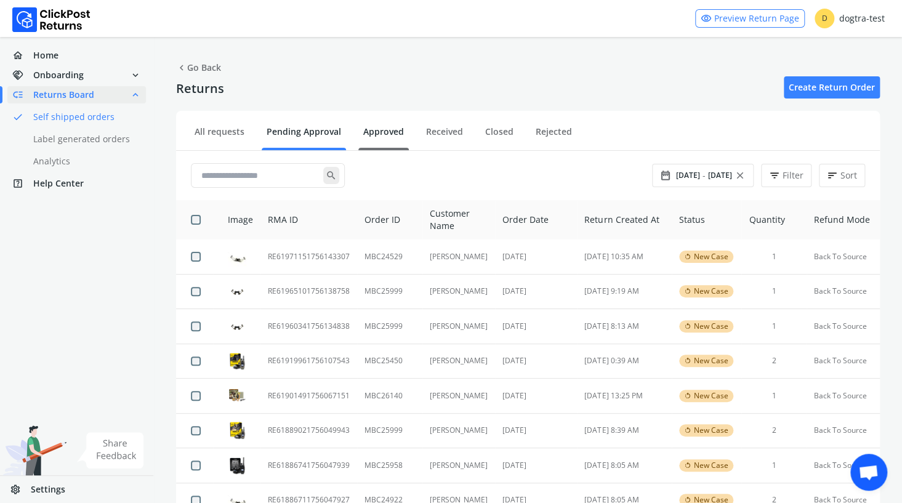
click at [382, 131] on link "Approved" at bounding box center [383, 137] width 50 height 22
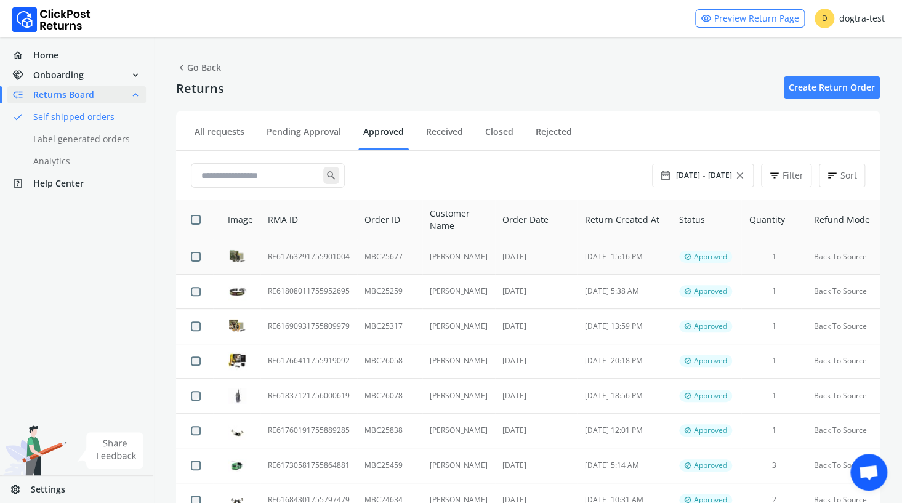
click at [312, 259] on td "RE61763291755901004" at bounding box center [308, 257] width 97 height 34
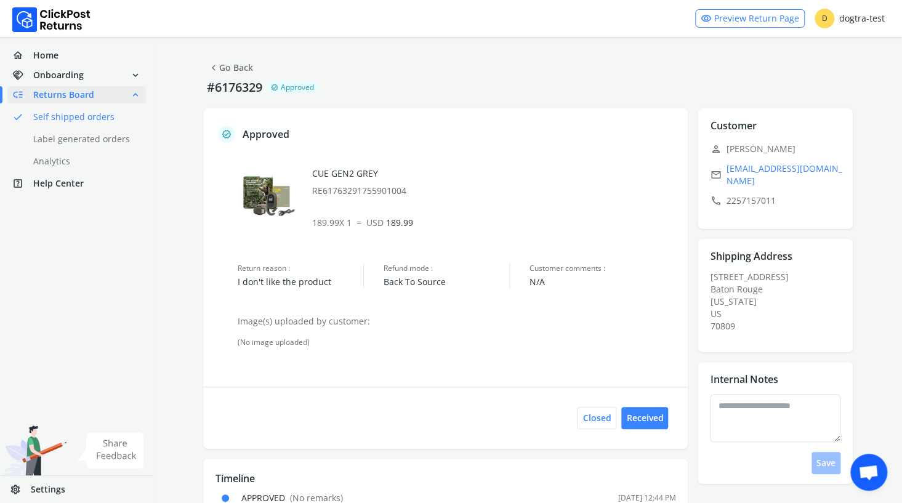
click at [70, 115] on link "done Self shipped orders" at bounding box center [83, 116] width 153 height 17
